Goal: Information Seeking & Learning: Learn about a topic

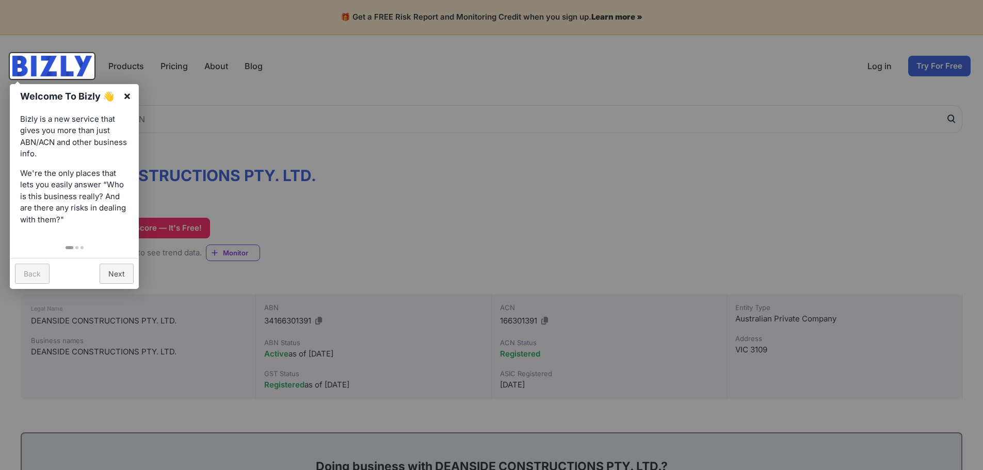
click at [126, 96] on link "×" at bounding box center [127, 95] width 23 height 23
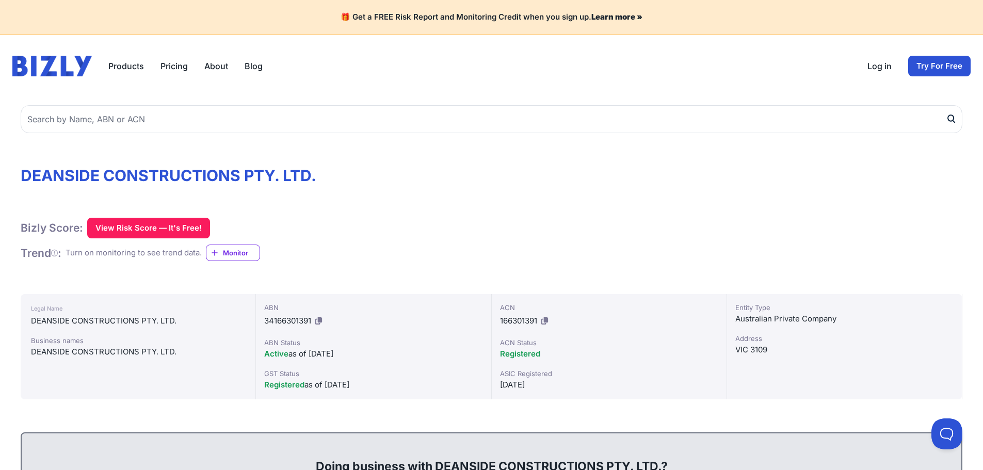
click at [172, 67] on link "Pricing" at bounding box center [174, 66] width 27 height 12
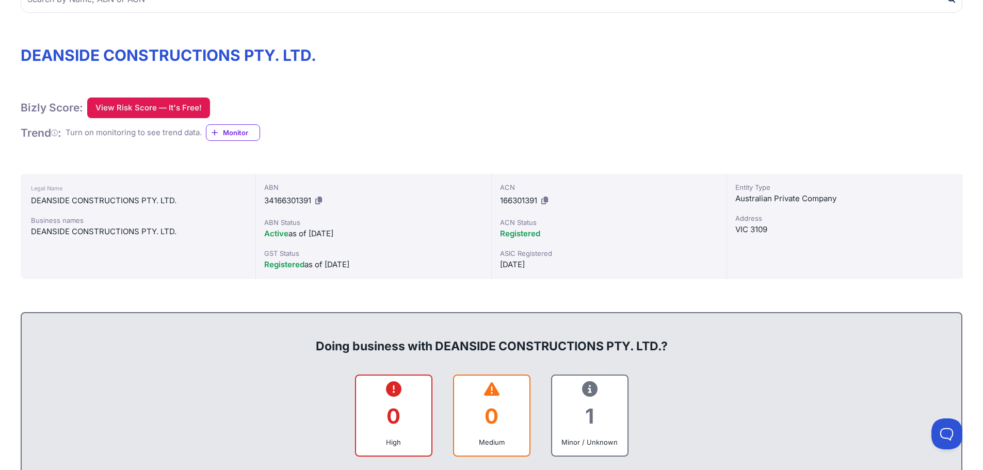
scroll to position [52, 0]
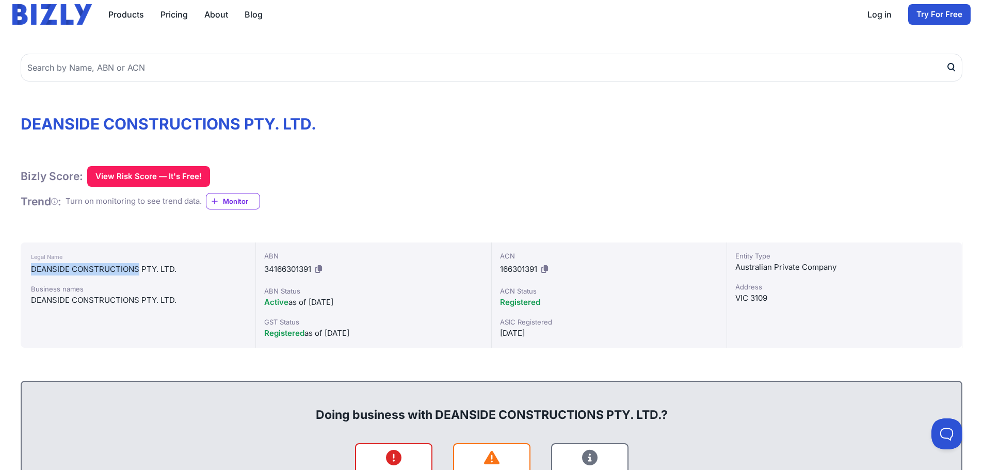
drag, startPoint x: 140, startPoint y: 268, endPoint x: 27, endPoint y: 270, distance: 113.1
click at [27, 270] on div "Legal Name DEANSIDE CONSTRUCTIONS PTY. LTD. Business names DEANSIDE CONSTRUCTIO…" at bounding box center [138, 295] width 235 height 105
copy div "DEANSIDE CONSTRUCTIONS"
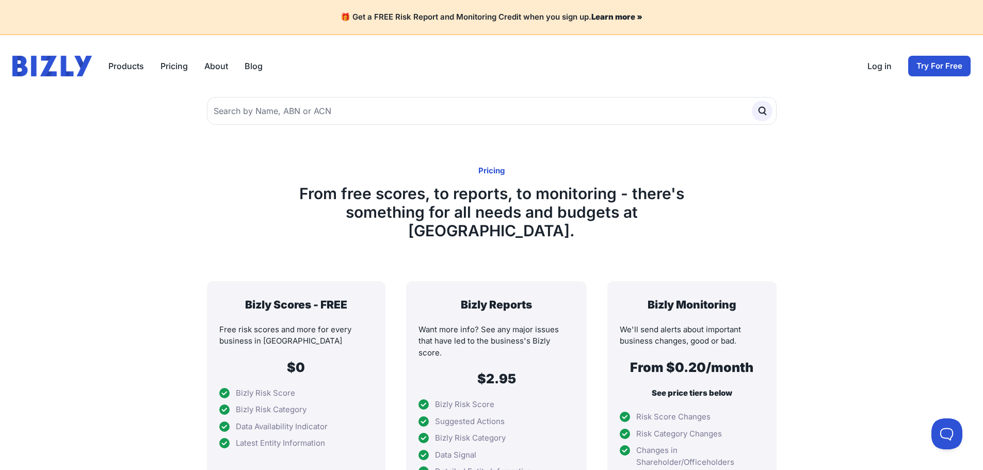
click at [83, 69] on img at bounding box center [51, 66] width 79 height 21
